Goal: Task Accomplishment & Management: Use online tool/utility

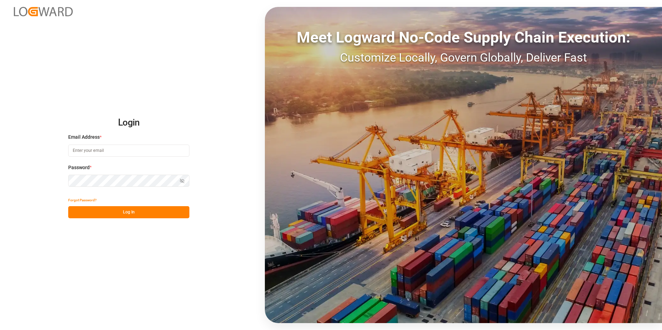
type input "[EMAIL_ADDRESS][DOMAIN_NAME]"
click at [119, 208] on button "Log In" at bounding box center [128, 212] width 121 height 12
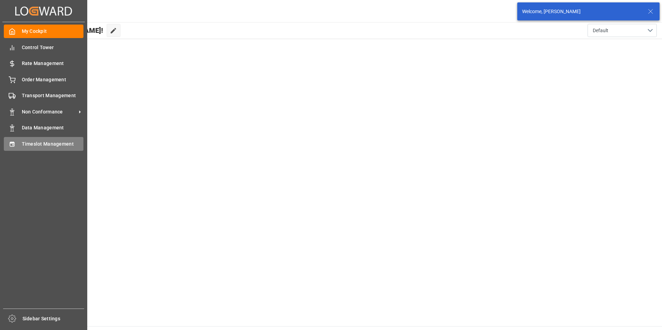
click at [36, 143] on span "Timeslot Management" at bounding box center [53, 144] width 62 height 7
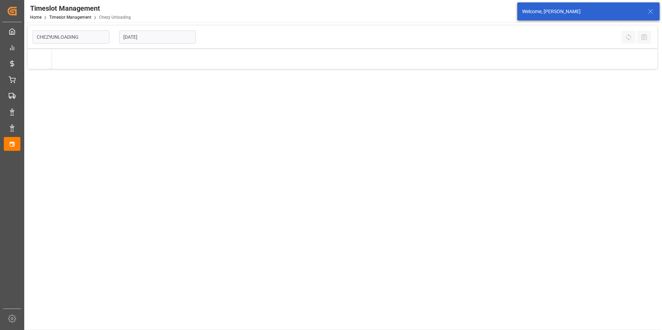
type input "Chezy Unloading"
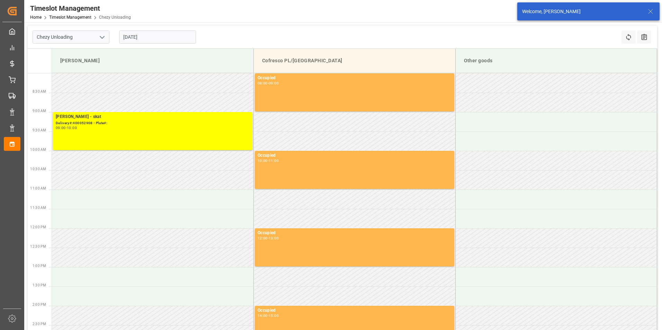
click at [159, 34] on input "[DATE]" at bounding box center [157, 36] width 77 height 13
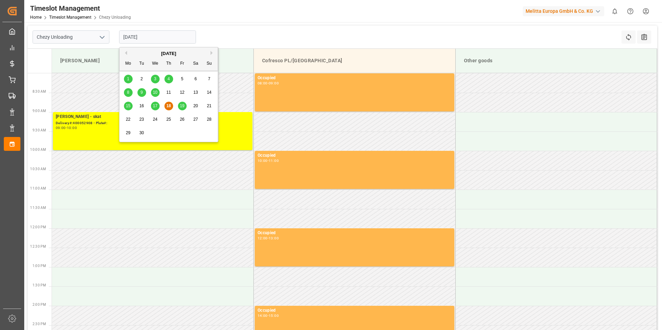
click at [128, 119] on span "22" at bounding box center [128, 119] width 5 height 5
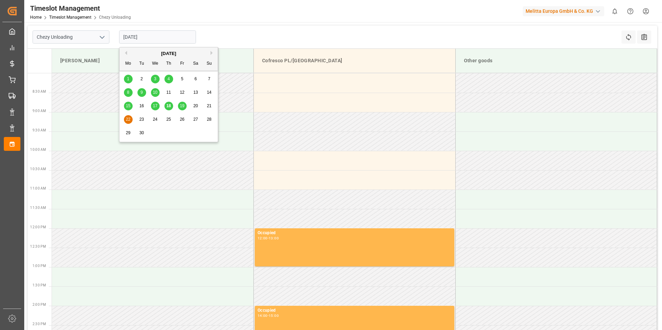
click at [148, 37] on input "[DATE]" at bounding box center [157, 36] width 77 height 13
click at [183, 108] on span "19" at bounding box center [182, 106] width 5 height 5
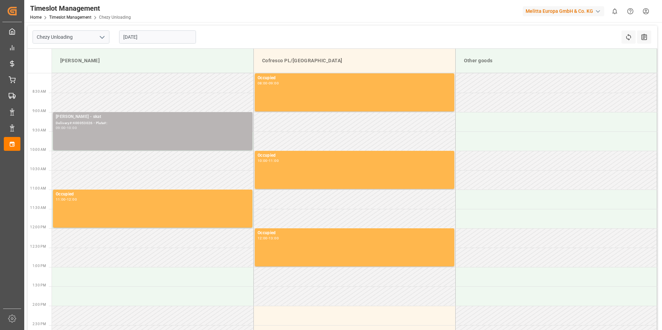
click at [86, 124] on div "Delivery#:400053026 - Plate#:" at bounding box center [153, 124] width 194 height 6
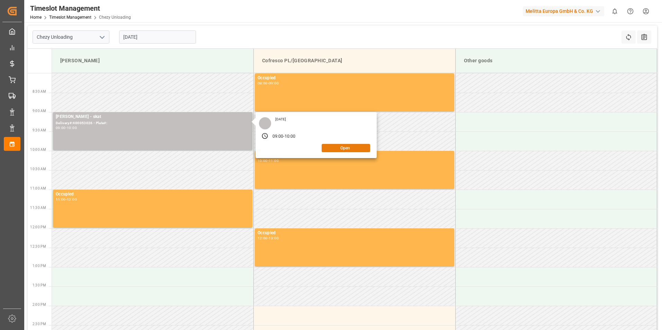
click at [352, 149] on button "Open" at bounding box center [346, 148] width 48 height 8
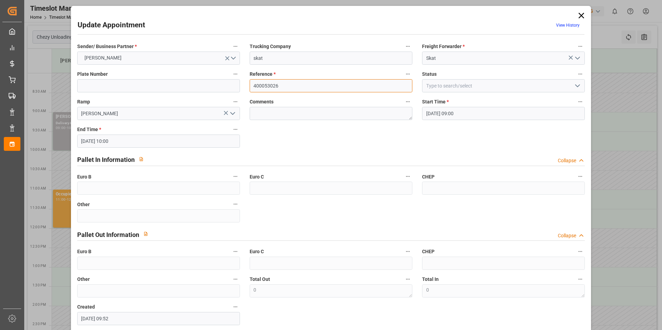
click at [314, 83] on input "400053026" at bounding box center [331, 85] width 163 height 13
drag, startPoint x: 302, startPoint y: 85, endPoint x: 250, endPoint y: 98, distance: 53.5
click at [250, 98] on div "Sender/ Business Partner * [PERSON_NAME] Trucking Company skat Freight Forwarde…" at bounding box center [331, 183] width 518 height 288
click at [580, 14] on icon at bounding box center [582, 16] width 10 height 10
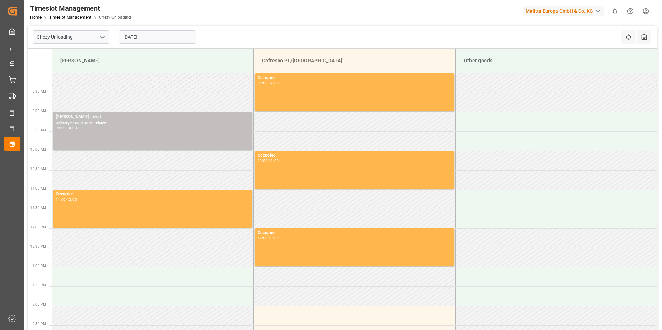
click at [140, 41] on input "[DATE]" at bounding box center [157, 36] width 77 height 13
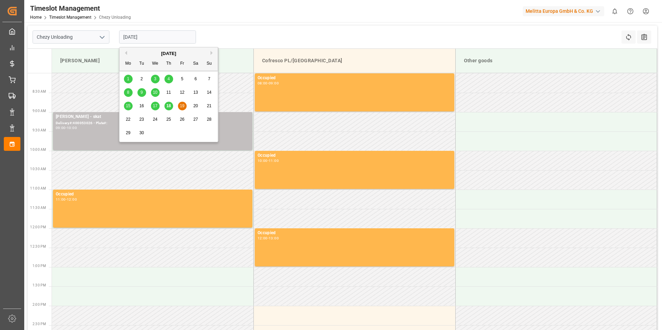
click at [131, 119] on div "22" at bounding box center [128, 120] width 9 height 8
type input "[DATE]"
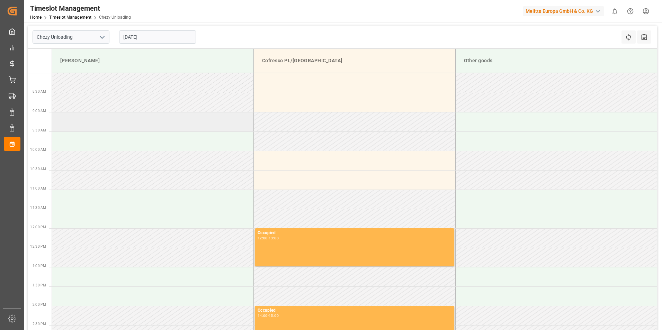
click at [127, 124] on td at bounding box center [153, 121] width 202 height 19
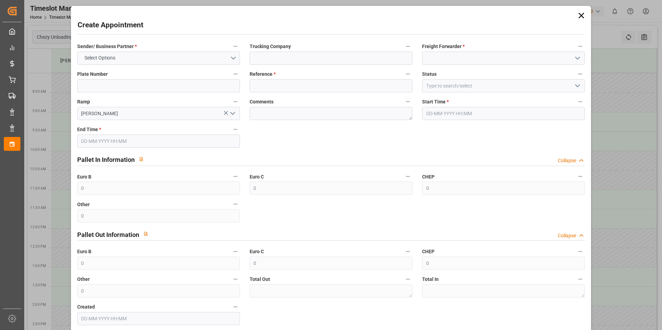
type input "[DATE] 09:00"
type input "[DATE] 10:00"
click at [311, 84] on input at bounding box center [331, 85] width 163 height 13
paste input "400053026"
type input "400053026"
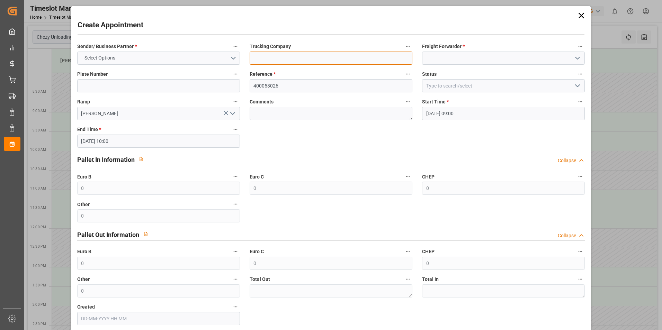
click at [298, 59] on input at bounding box center [331, 58] width 163 height 13
type input "skat"
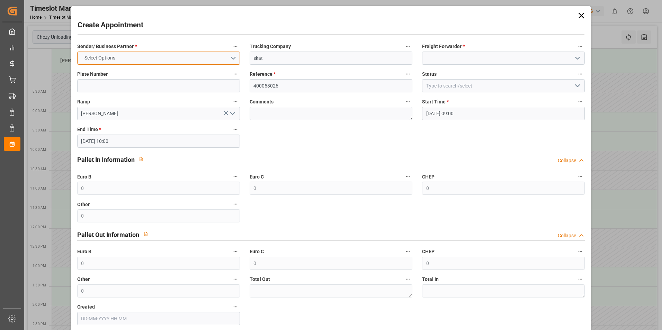
click at [167, 55] on button "Select Options" at bounding box center [158, 58] width 163 height 13
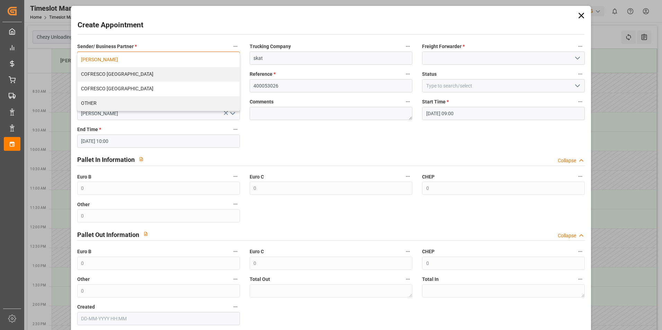
click at [160, 61] on div "[PERSON_NAME]" at bounding box center [159, 60] width 162 height 15
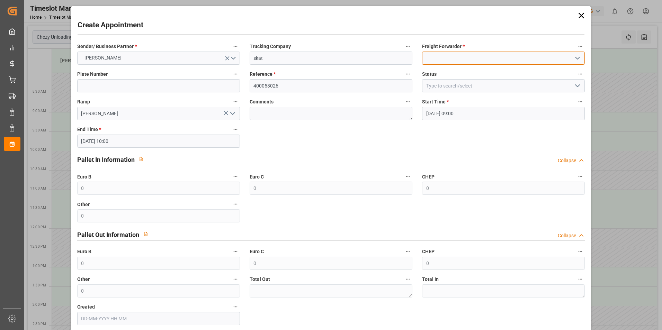
click at [455, 62] on input at bounding box center [503, 58] width 163 height 13
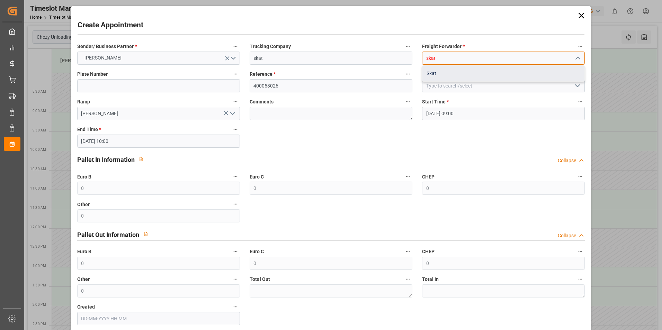
click at [460, 81] on div "Skat" at bounding box center [503, 74] width 162 height 16
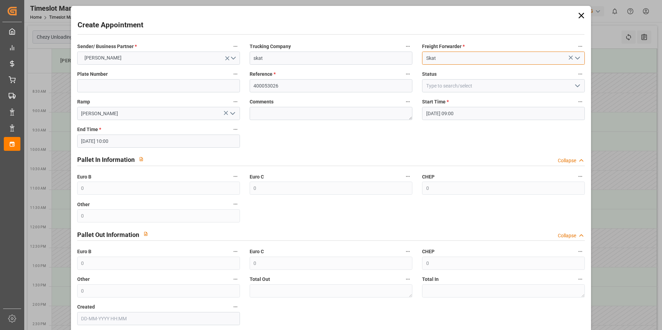
type input "Skat"
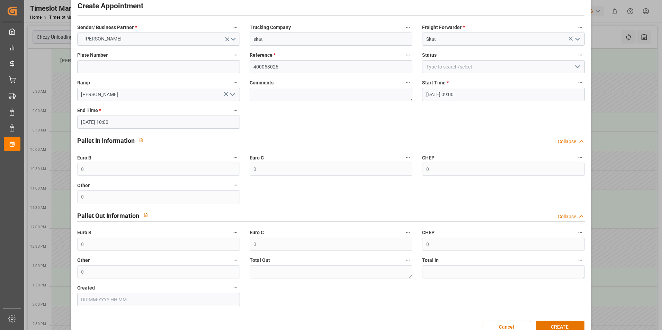
scroll to position [35, 0]
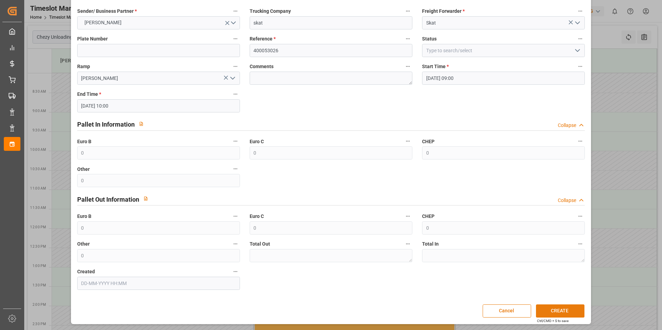
click at [569, 308] on button "CREATE" at bounding box center [560, 311] width 48 height 13
